Goal: Check status: Check status

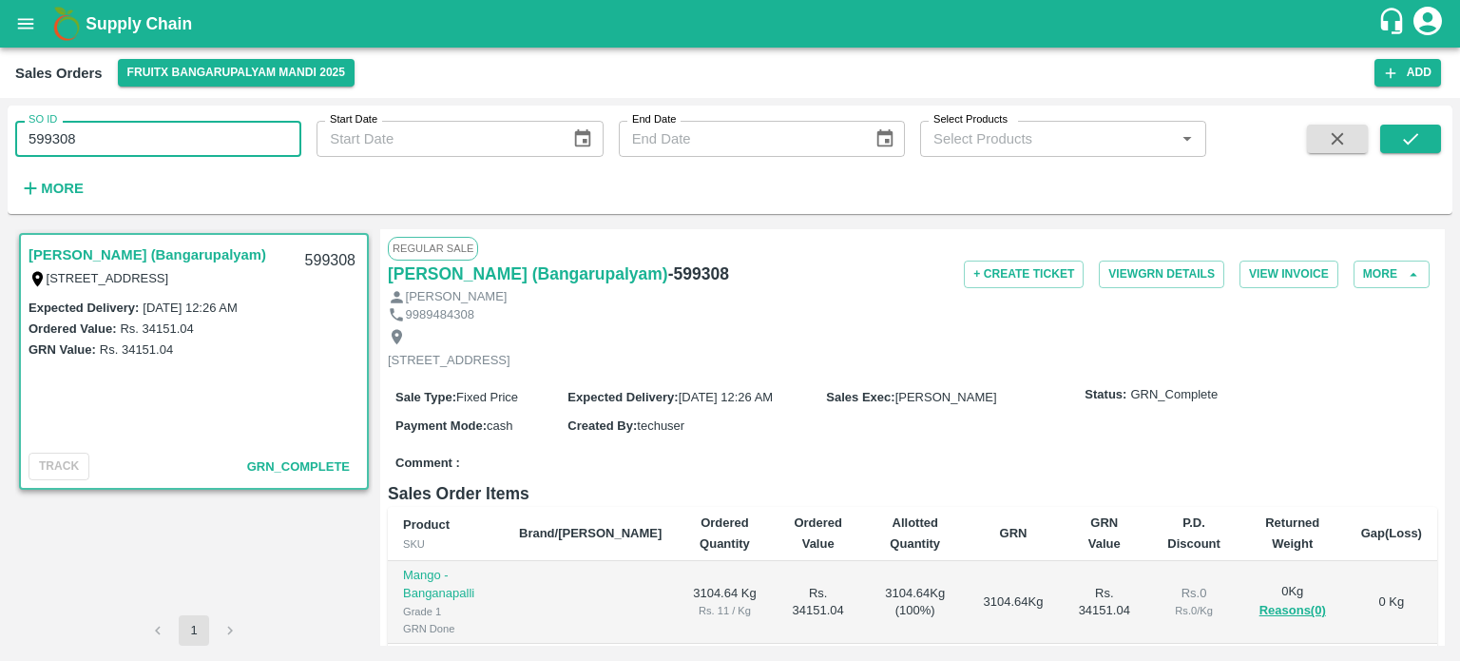
drag, startPoint x: 221, startPoint y: 134, endPoint x: 0, endPoint y: 168, distance: 224.1
click at [0, 168] on div "SO ID 599308 SO ID Start Date Start Date End Date End Date Select Products Sele…" at bounding box center [730, 379] width 1460 height 563
click at [1405, 132] on icon "submit" at bounding box center [1410, 138] width 21 height 21
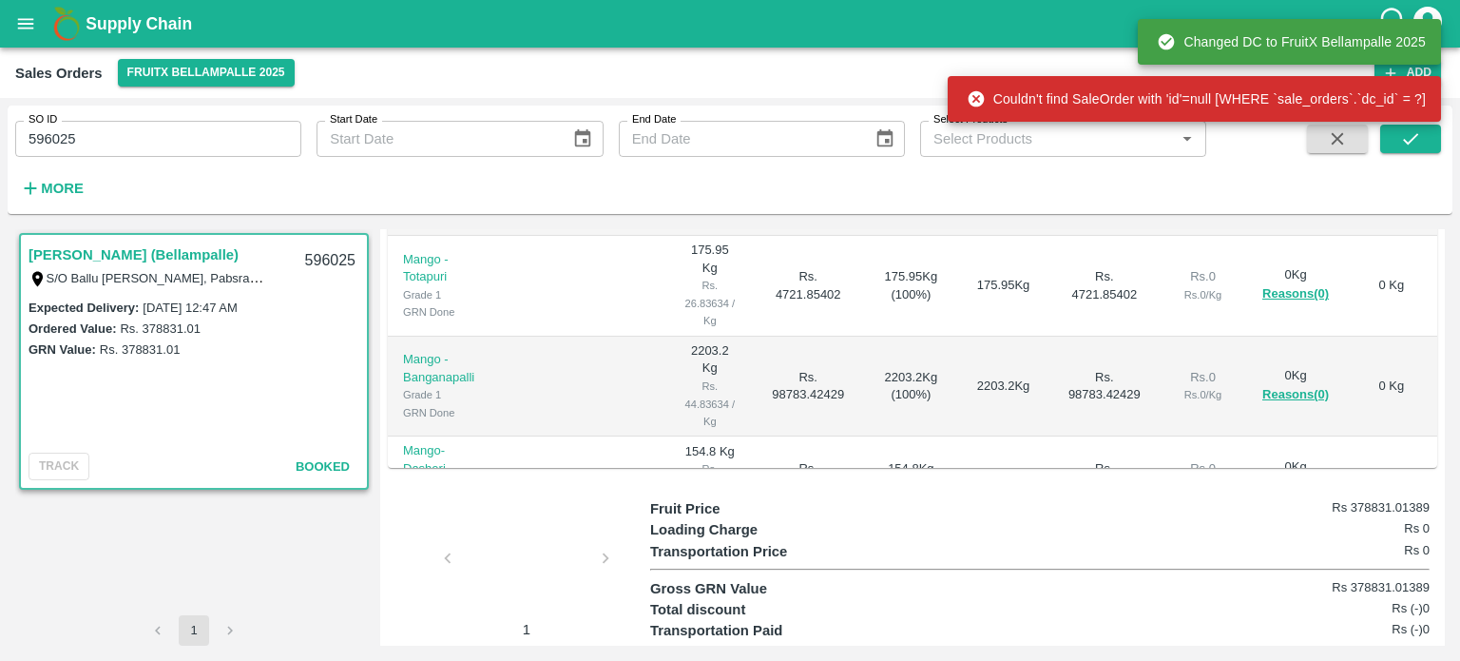
scroll to position [369, 0]
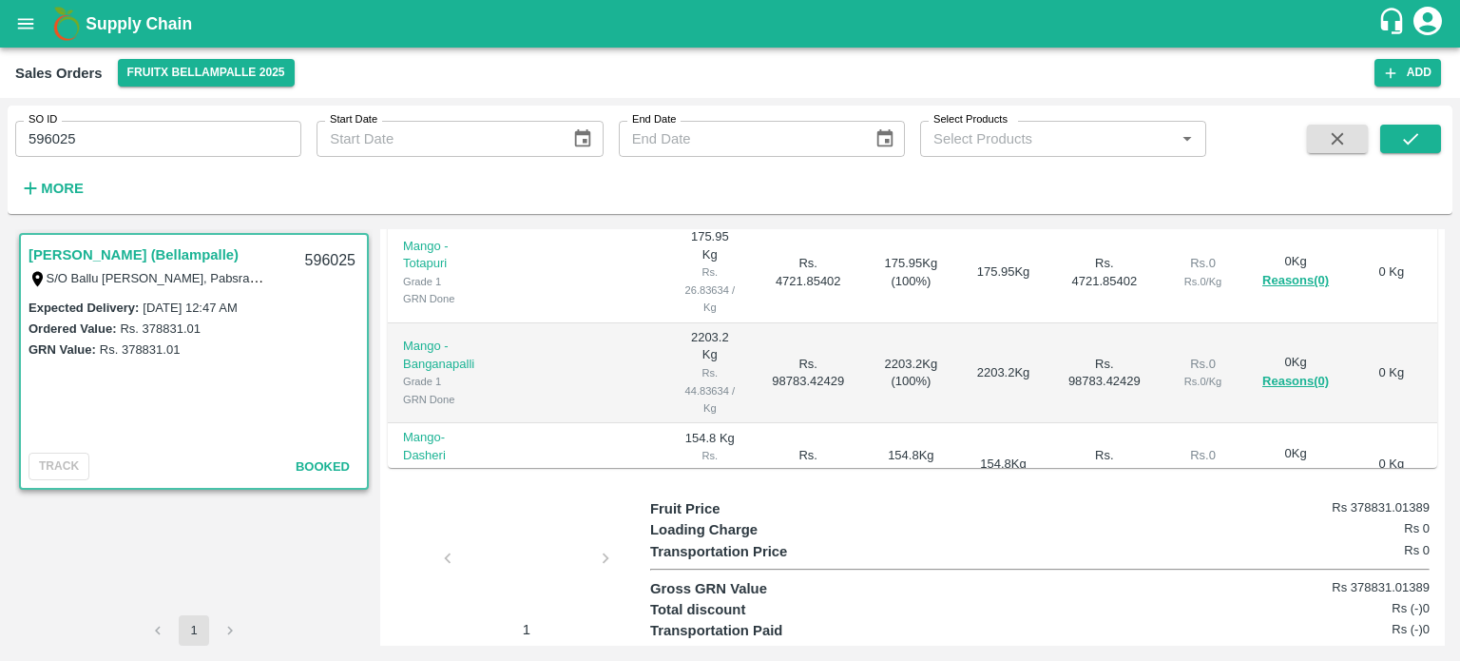
click at [1388, 657] on h6 "Rs 378831.01389" at bounding box center [1364, 666] width 130 height 19
copy h6 "378831.01389"
click at [112, 149] on input "596025" at bounding box center [158, 139] width 286 height 36
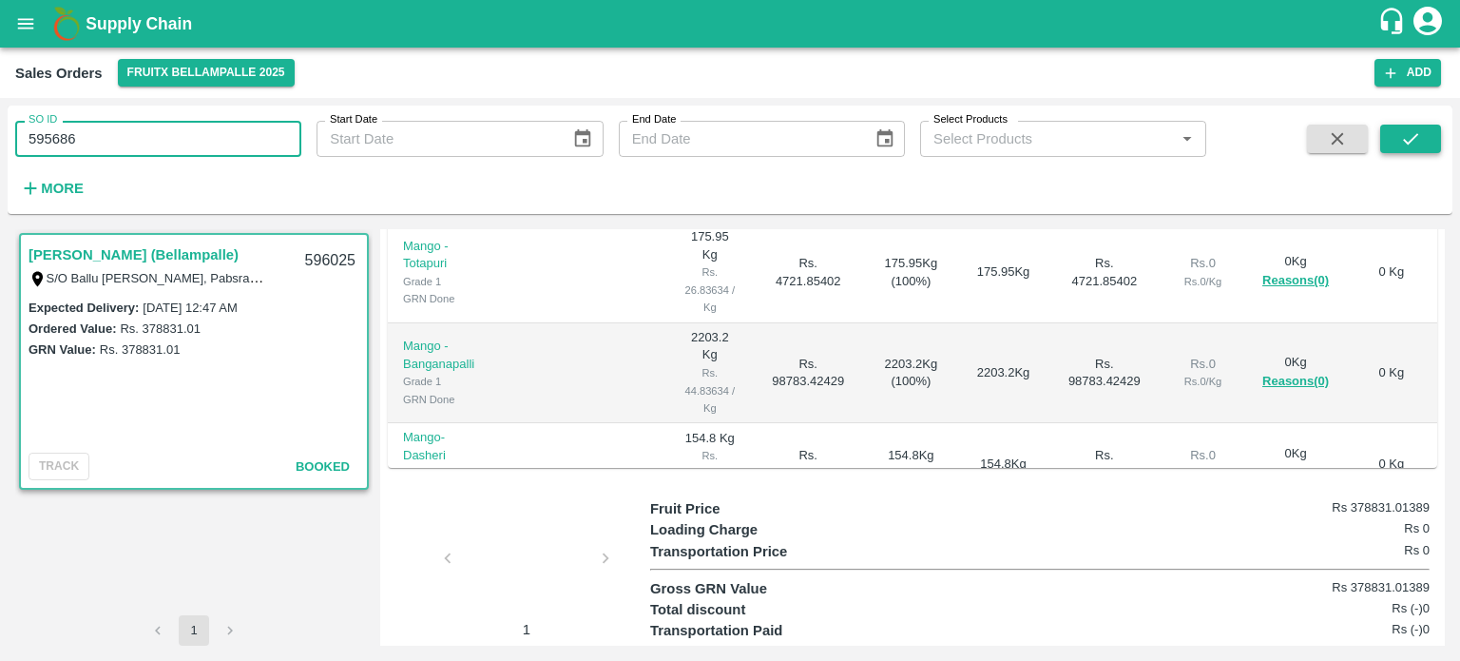
click at [1395, 151] on button "submit" at bounding box center [1410, 139] width 61 height 29
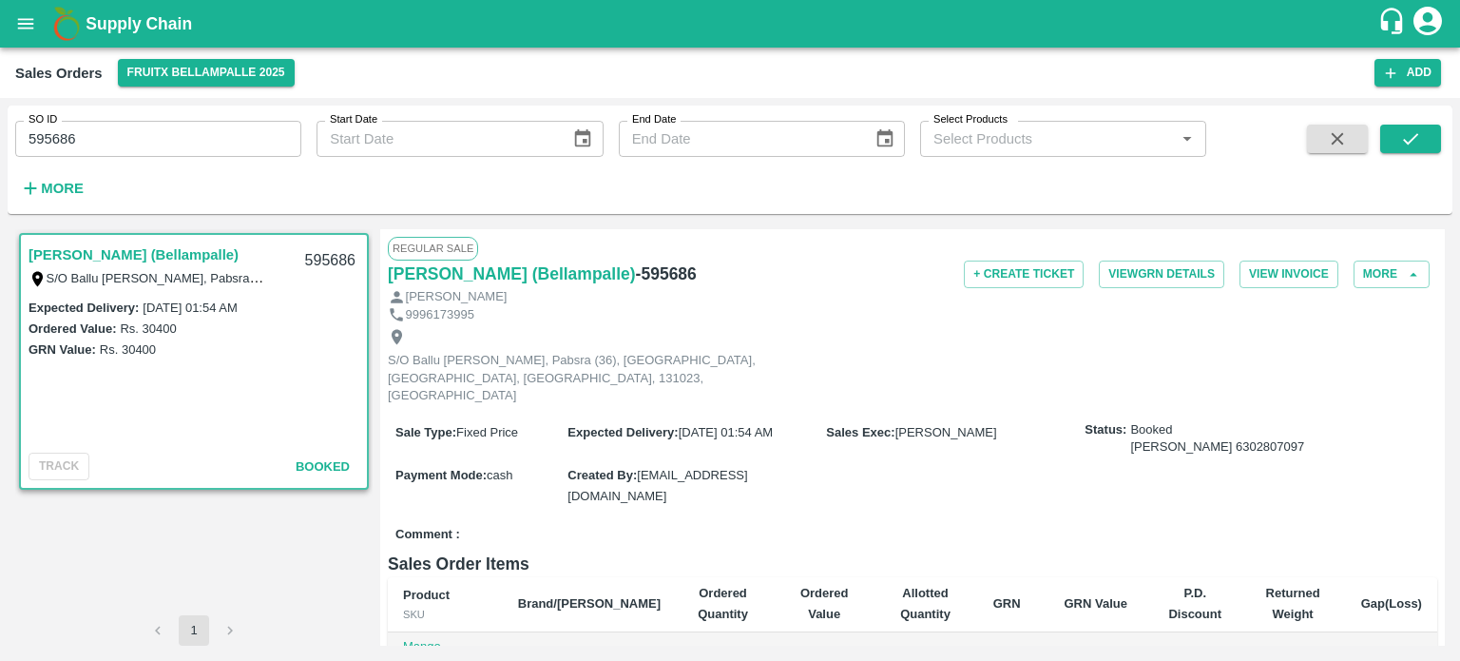
scroll to position [300, 0]
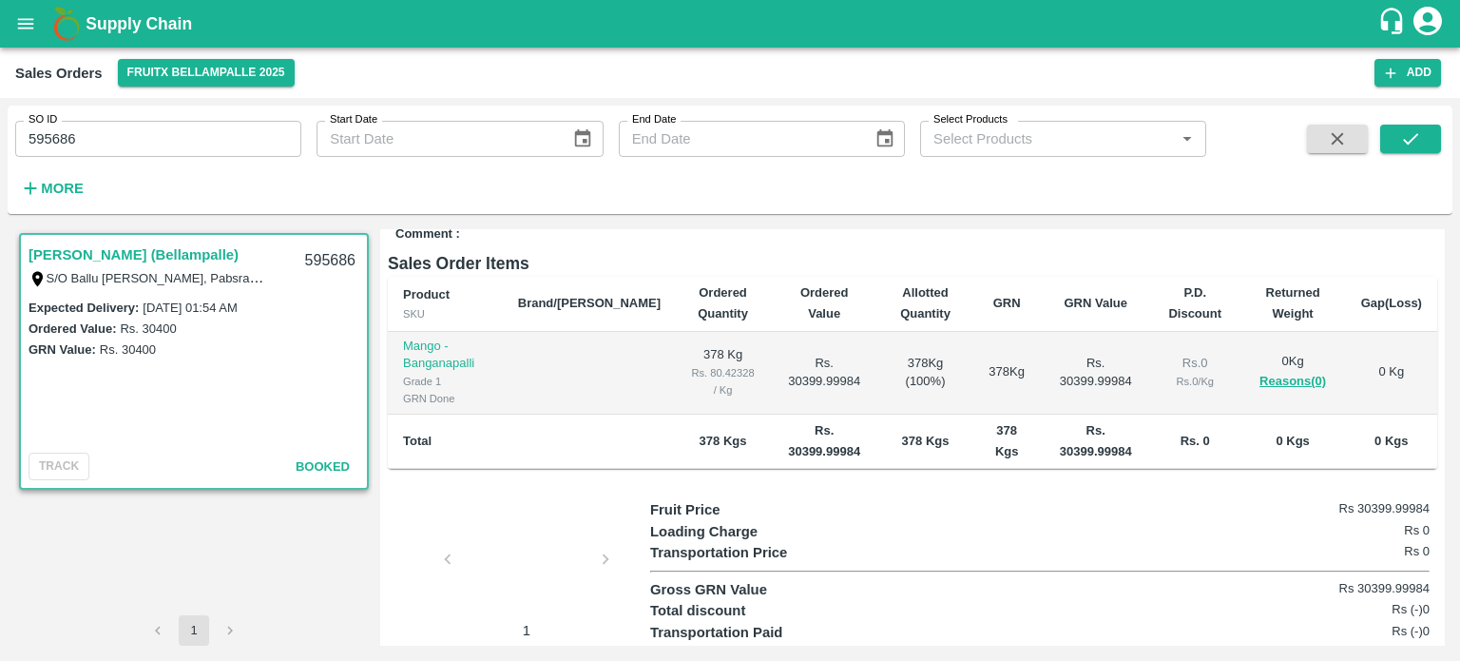
click at [1379, 659] on h6 "Rs 30399.99984" at bounding box center [1364, 668] width 130 height 19
copy h6 "30399.99984"
click at [335, 262] on div "595686" at bounding box center [330, 261] width 73 height 45
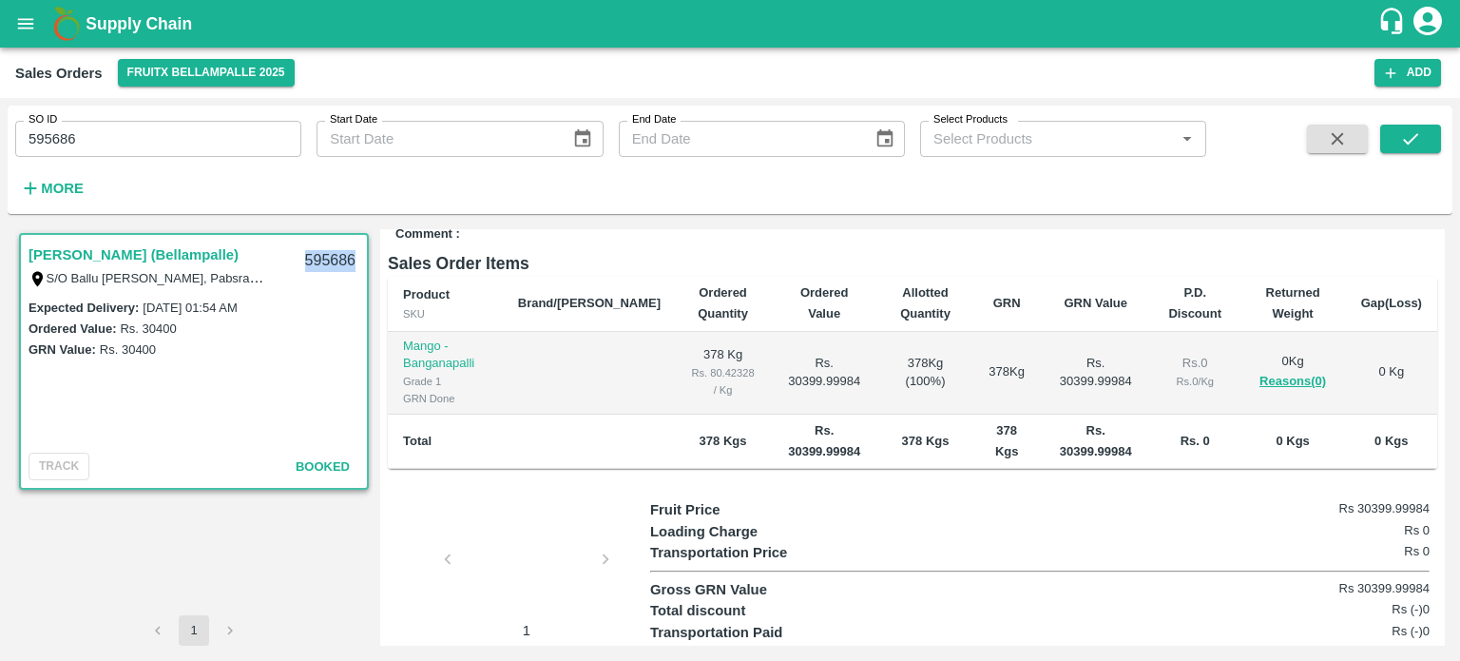
copy div "595686"
click at [148, 352] on label "Rs. 30400" at bounding box center [128, 349] width 56 height 14
copy label "30400"
click at [42, 140] on input "595686" at bounding box center [158, 139] width 286 height 36
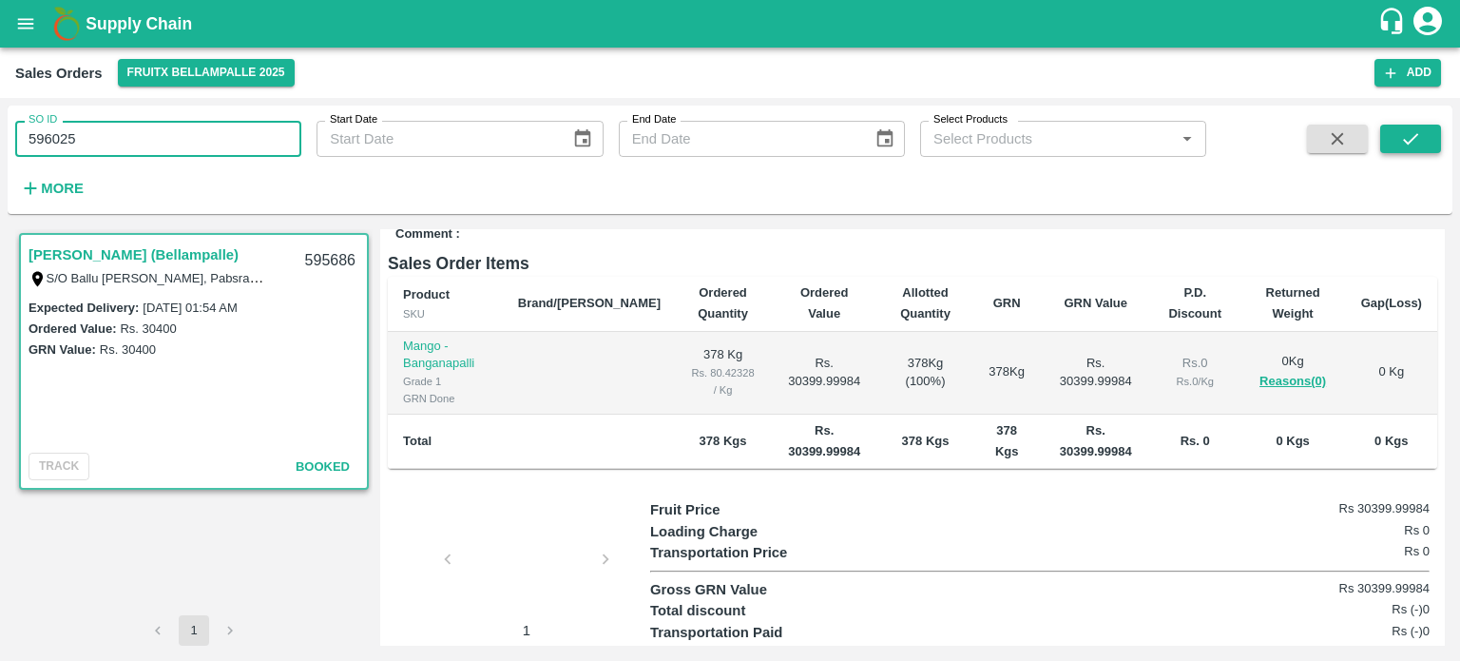
type input "596025"
click at [1427, 136] on button "submit" at bounding box center [1410, 139] width 61 height 29
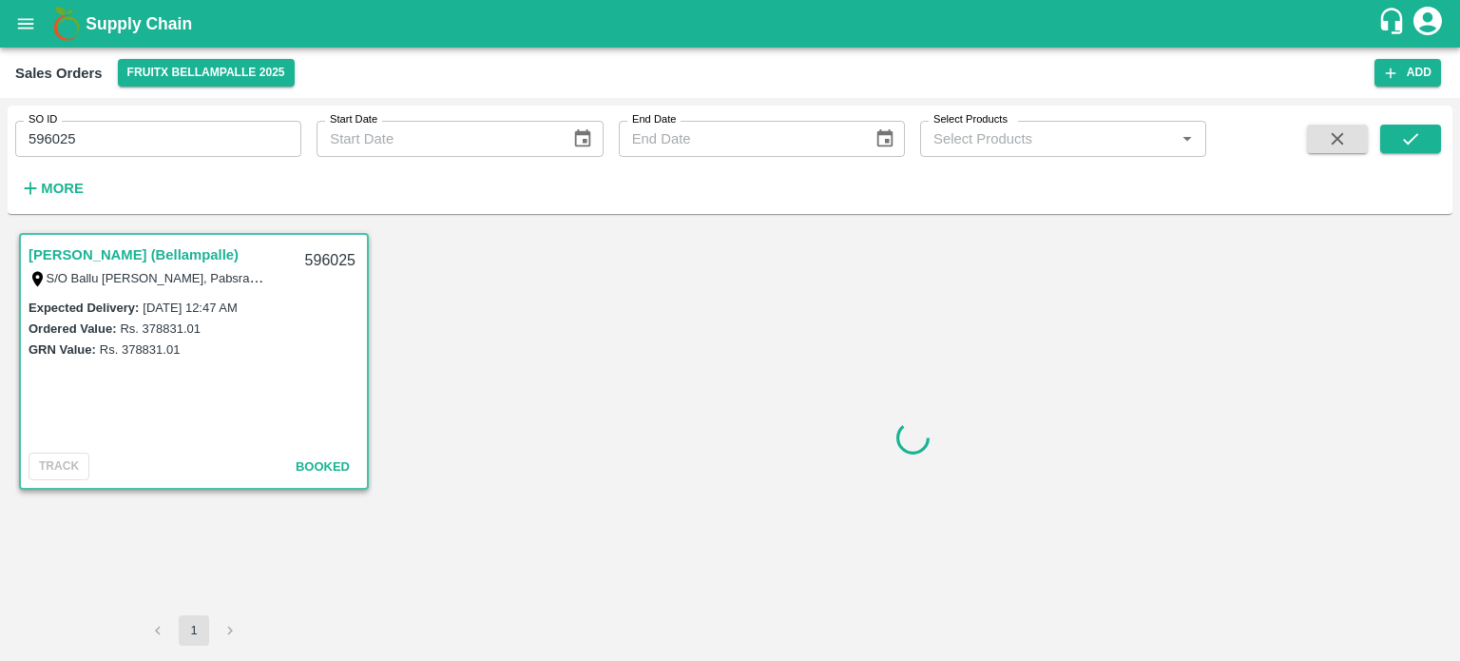
click at [314, 261] on div "596025" at bounding box center [330, 261] width 73 height 45
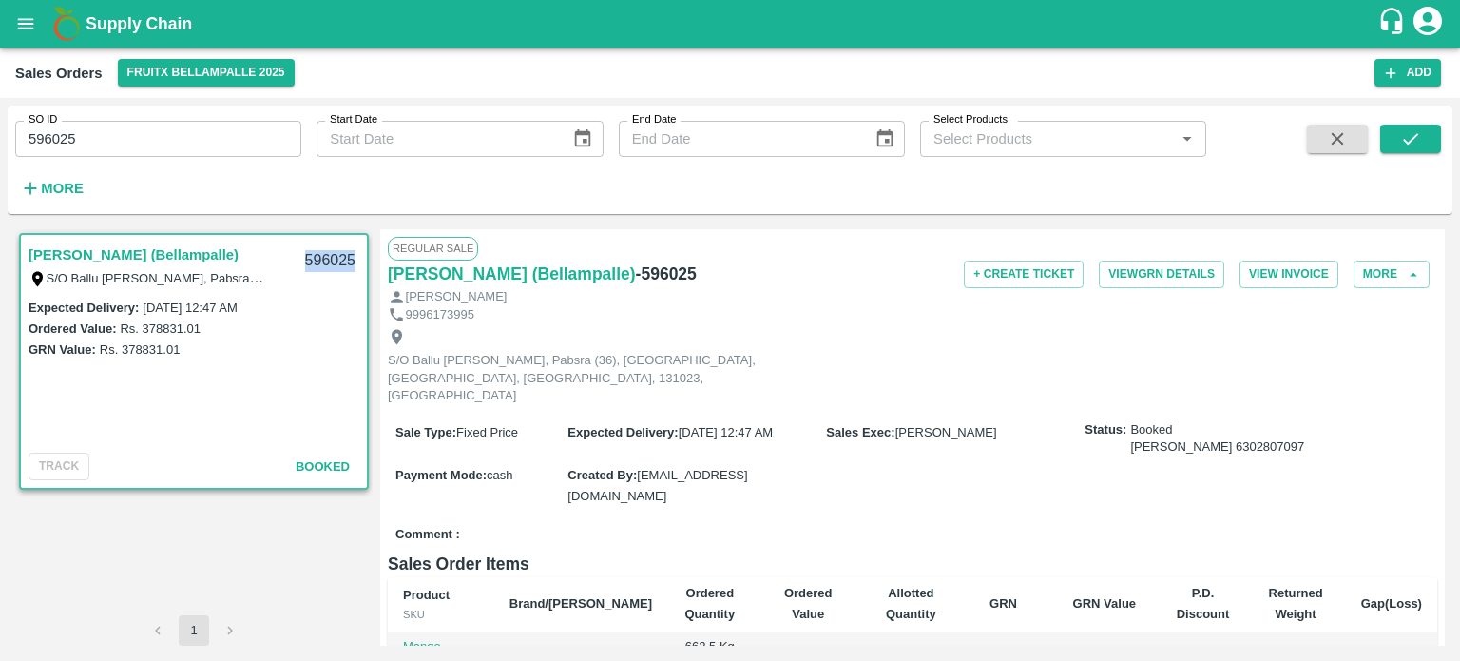
click at [314, 261] on div "596025" at bounding box center [330, 261] width 73 height 45
copy div "596025"
click at [152, 349] on label "Rs. 378831.01" at bounding box center [140, 349] width 81 height 14
copy label "378831.01"
